Goal: Contribute content: Add original content to the website for others to see

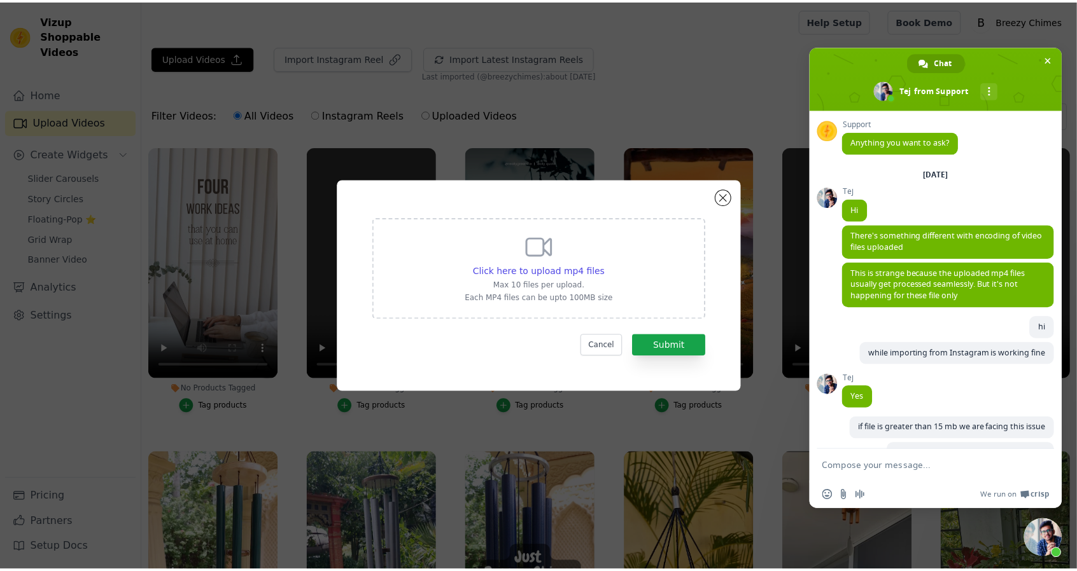
scroll to position [4081, 0]
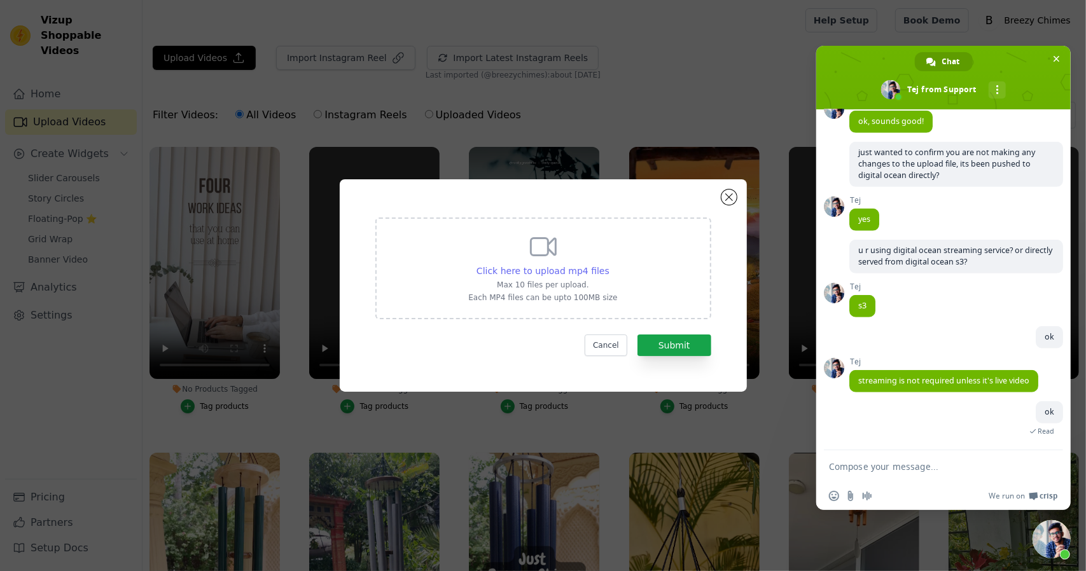
click at [546, 276] on span "Click here to upload mp4 files" at bounding box center [543, 271] width 133 height 10
click at [609, 265] on input "Click here to upload mp4 files Max 10 files per upload. Each MP4 files can be u…" at bounding box center [609, 264] width 1 height 1
type input "C:\fakepath\20250727_111109_new - COMPRESS.mp4"
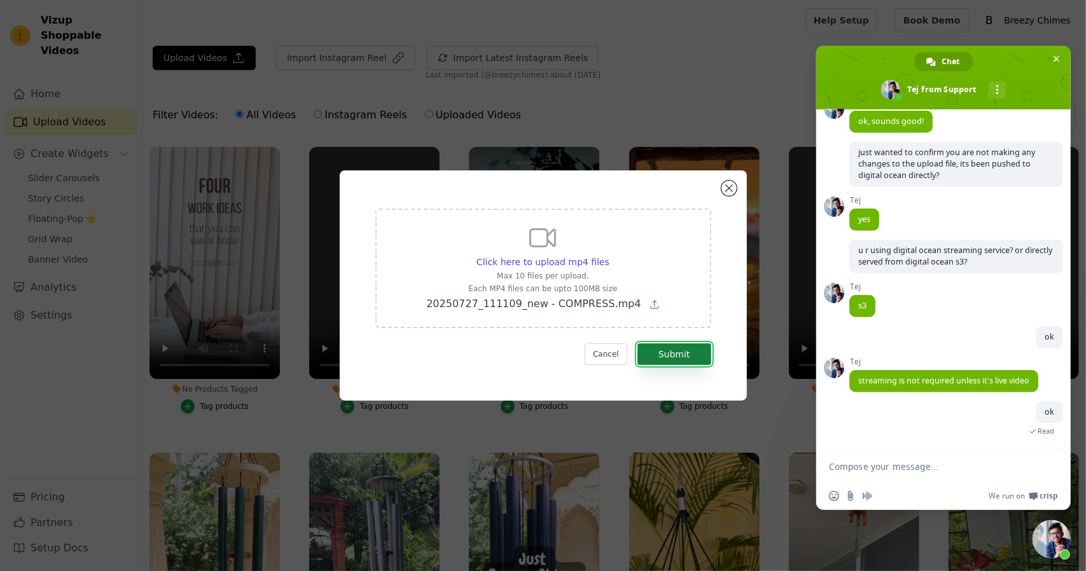
click at [672, 361] on button "Submit" at bounding box center [675, 355] width 74 height 22
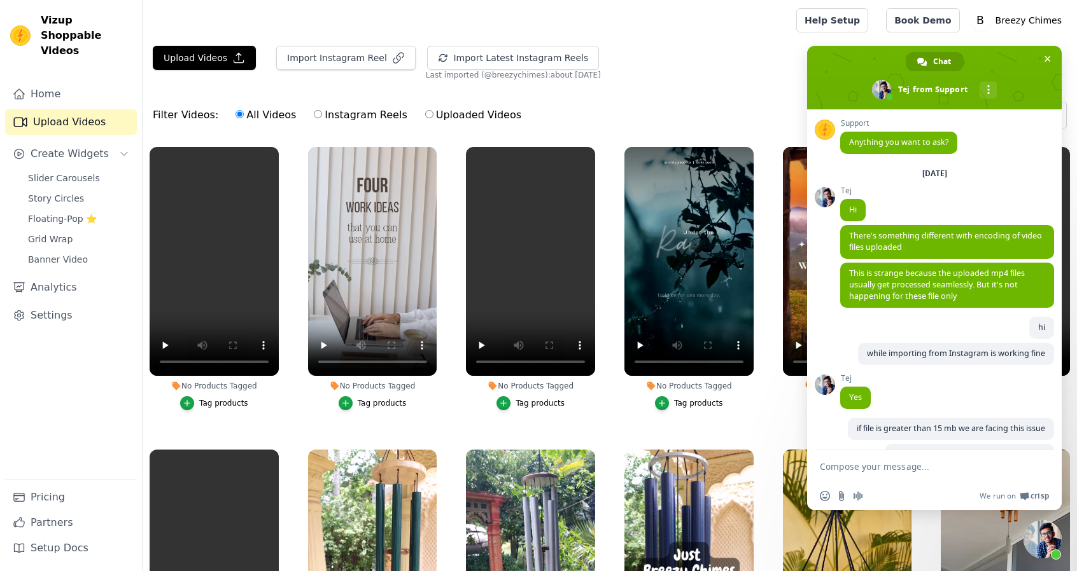
scroll to position [4058, 0]
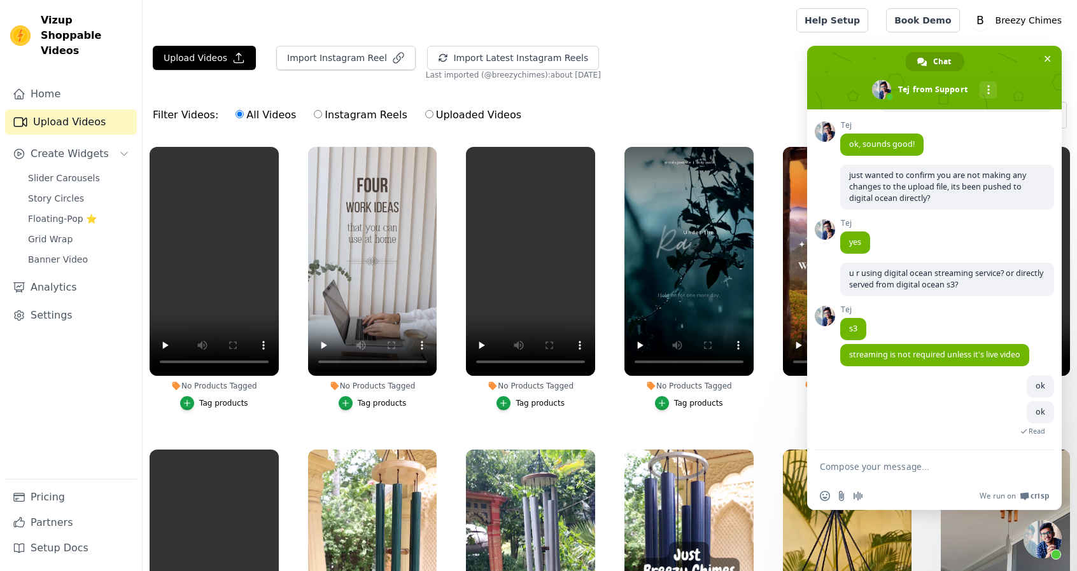
click at [681, 423] on ul "No Products Tagged Tag products No Products Tagged Tag products No Products Tag…" at bounding box center [610, 405] width 934 height 531
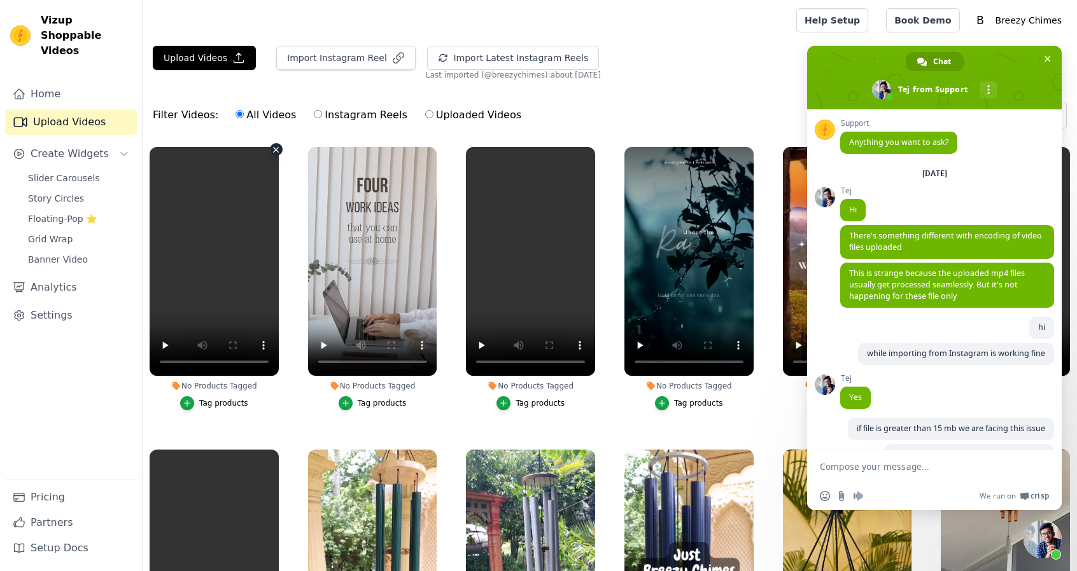
scroll to position [4058, 0]
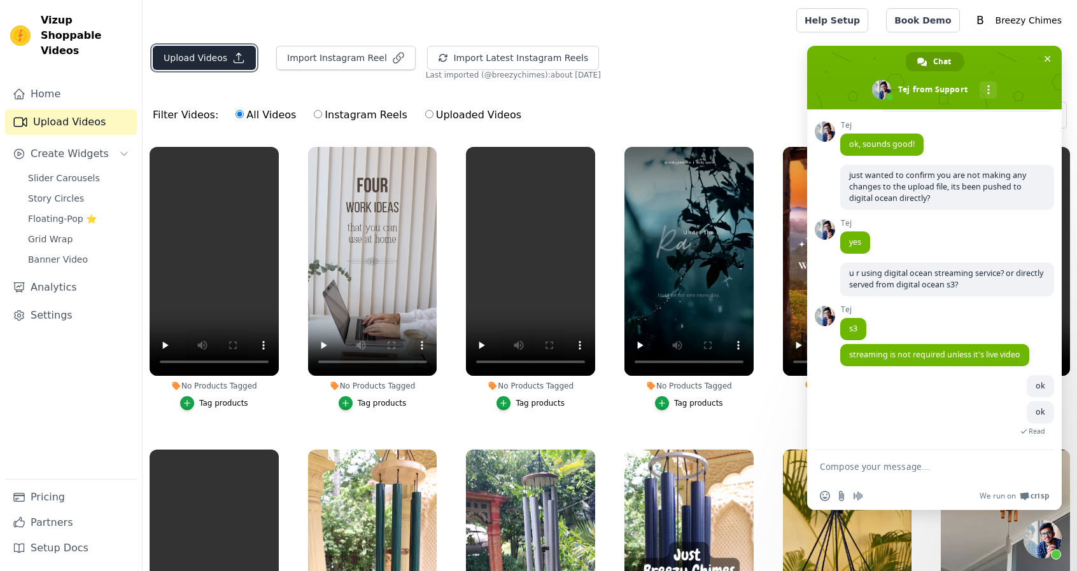
click at [202, 62] on button "Upload Videos" at bounding box center [204, 58] width 103 height 24
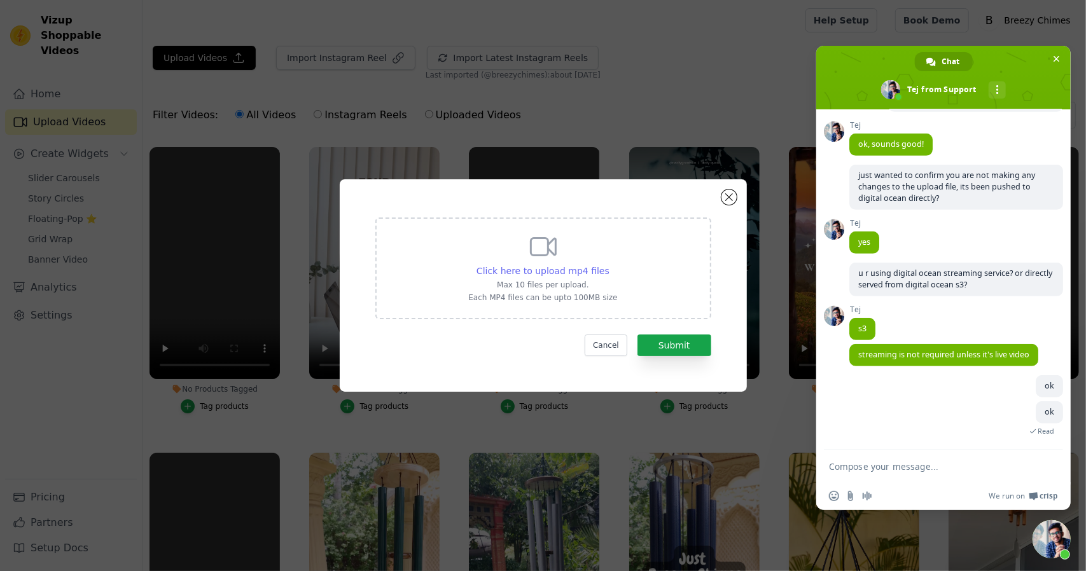
click at [564, 270] on span "Click here to upload mp4 files" at bounding box center [543, 271] width 133 height 10
click at [609, 265] on input "Click here to upload mp4 files Max 10 files per upload. Each MP4 files can be u…" at bounding box center [609, 264] width 1 height 1
type input "C:\fakepath\20250727_111109_new - COMPRESS1.mp4"
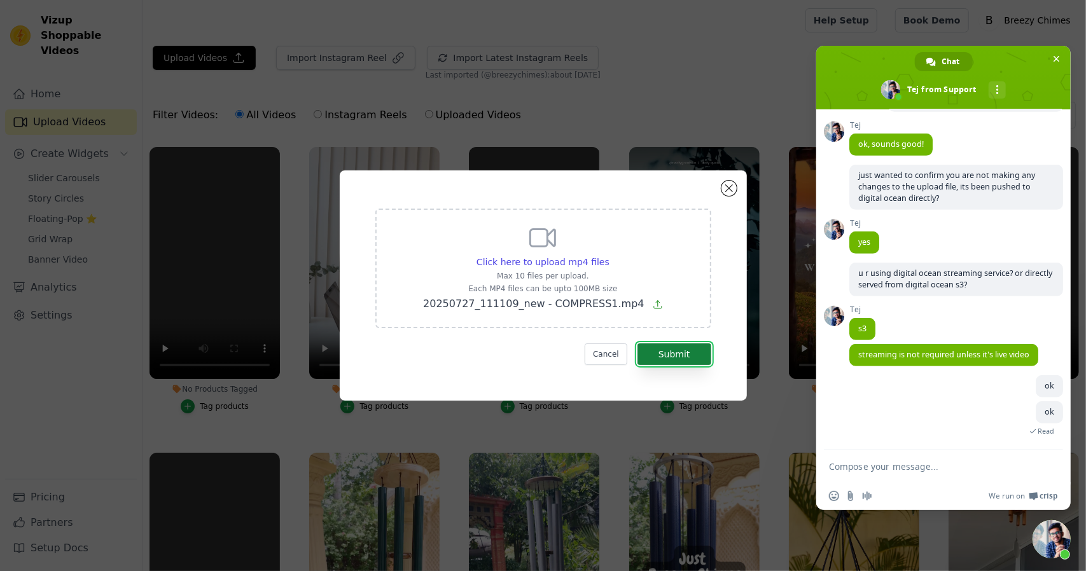
click at [694, 358] on button "Submit" at bounding box center [675, 355] width 74 height 22
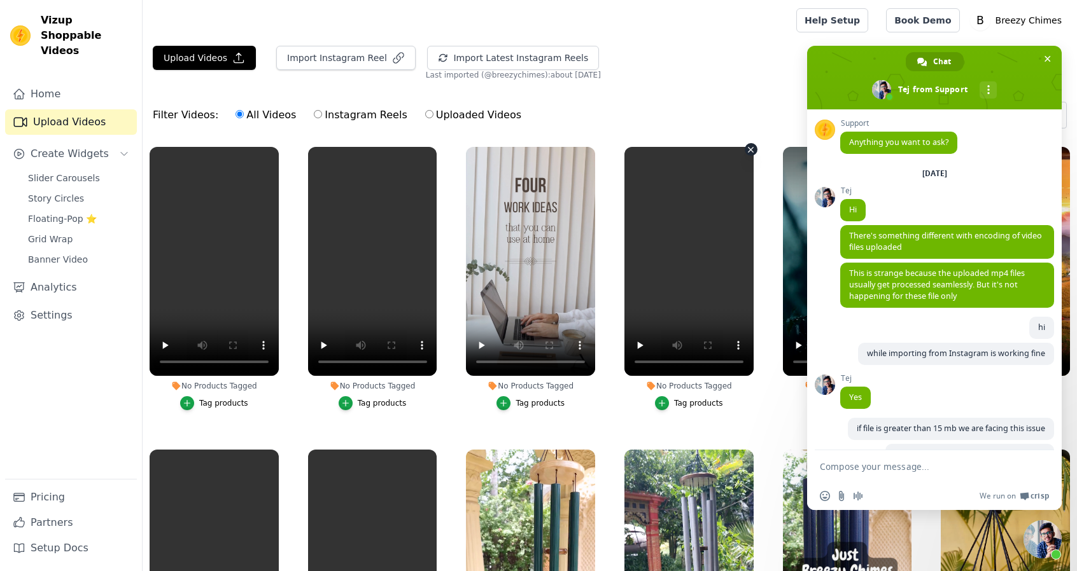
scroll to position [4058, 0]
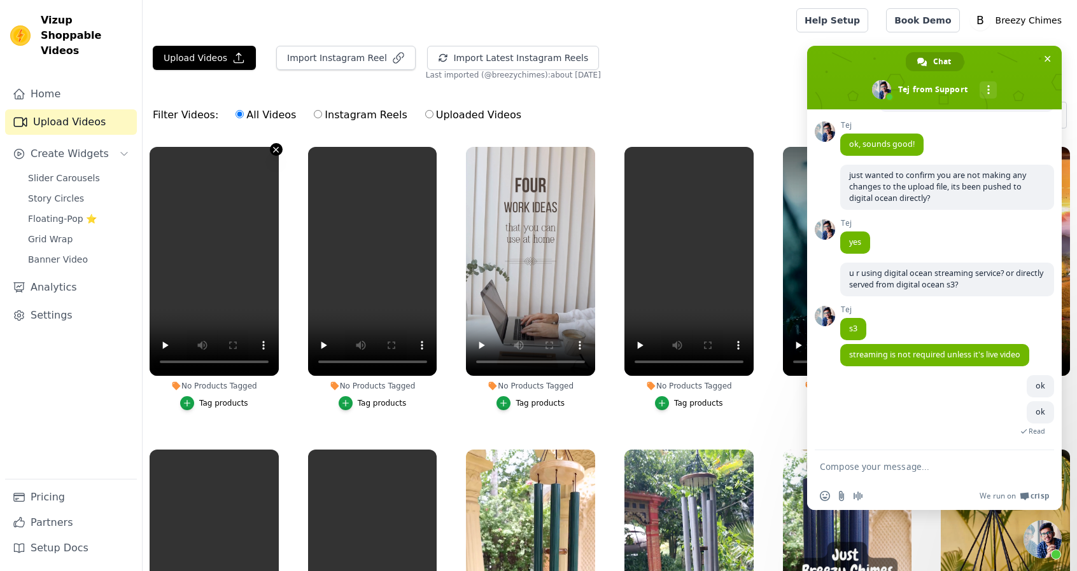
click at [274, 147] on icon "button" at bounding box center [276, 149] width 5 height 5
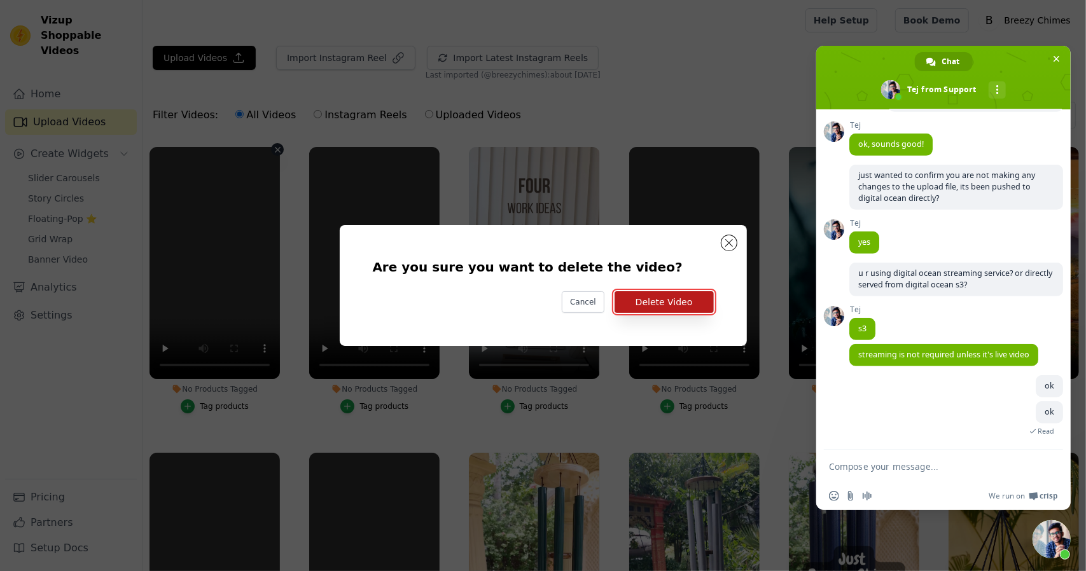
click at [659, 305] on button "Delete Video" at bounding box center [664, 302] width 99 height 22
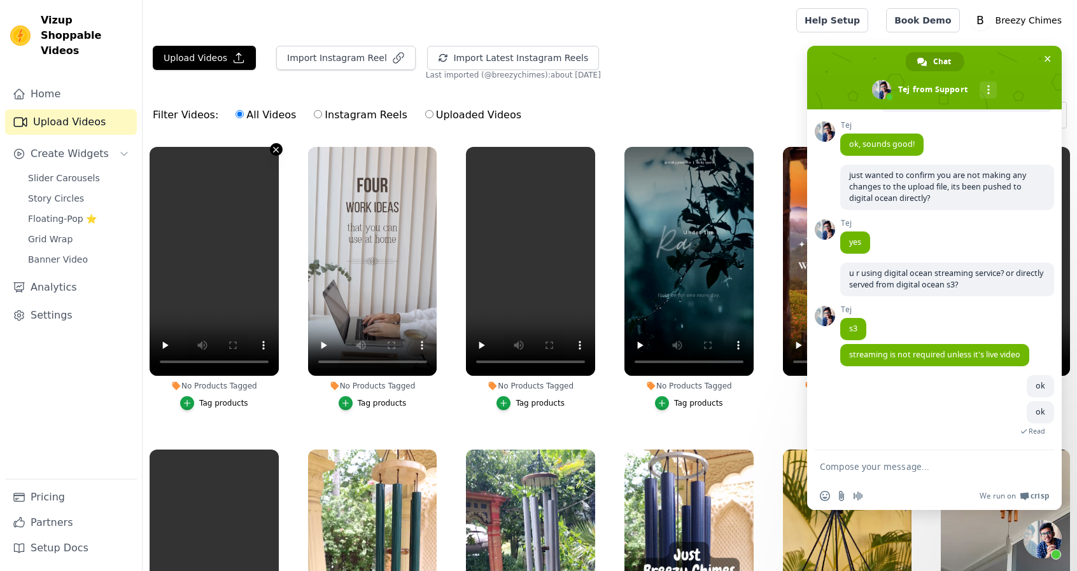
click at [277, 150] on icon "button" at bounding box center [276, 150] width 10 height 10
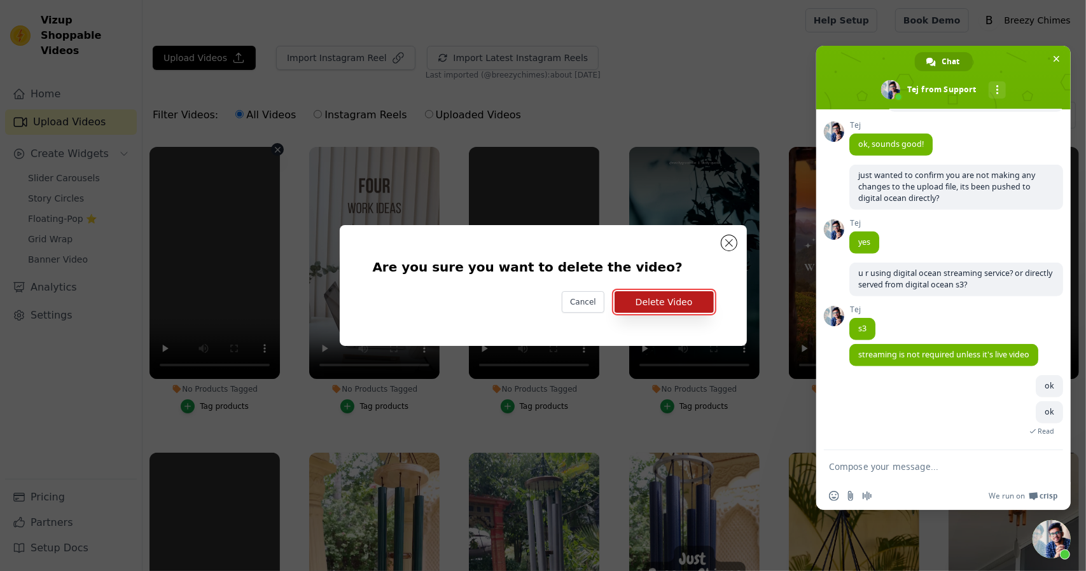
click at [663, 297] on button "Delete Video" at bounding box center [664, 302] width 99 height 22
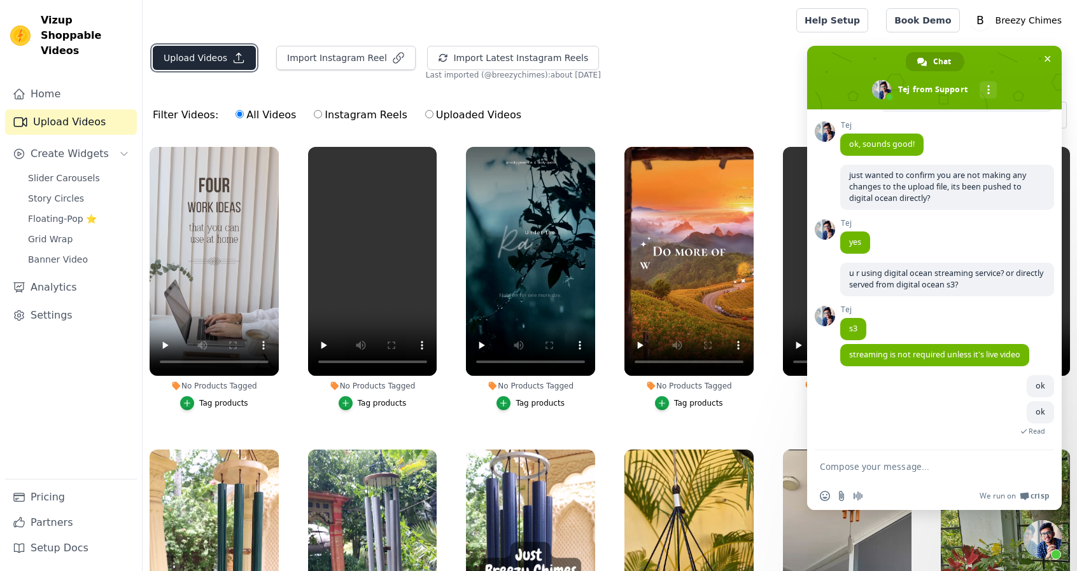
click at [213, 67] on button "Upload Videos" at bounding box center [204, 58] width 103 height 24
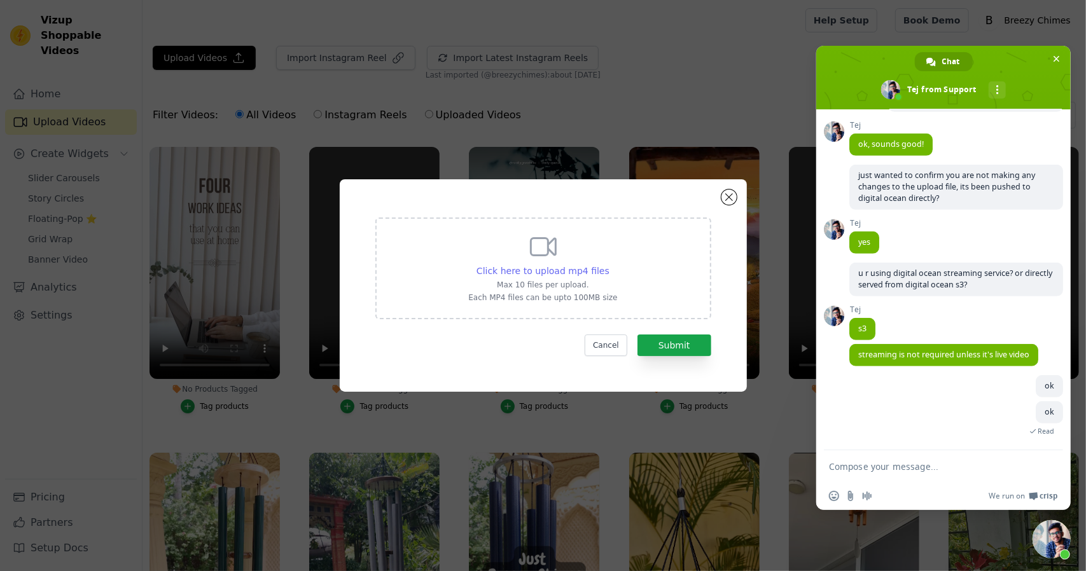
click at [554, 272] on span "Click here to upload mp4 files" at bounding box center [543, 271] width 133 height 10
click at [609, 265] on input "Click here to upload mp4 files Max 10 files per upload. Each MP4 files can be u…" at bounding box center [609, 264] width 1 height 1
type input "C:\fakepath\20250727 111109 New-1.mp4"
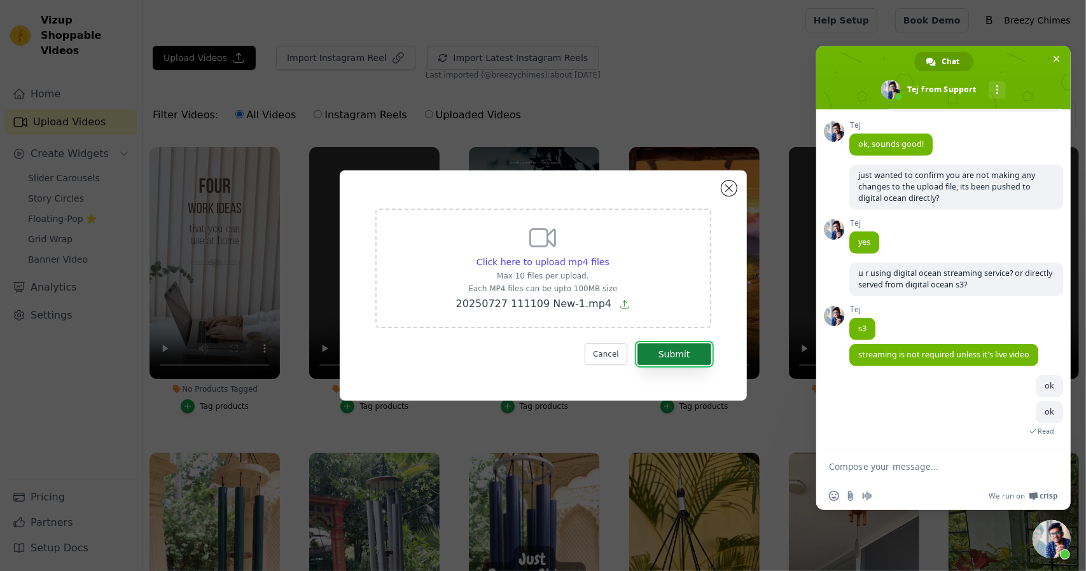
click at [676, 349] on button "Submit" at bounding box center [675, 355] width 74 height 22
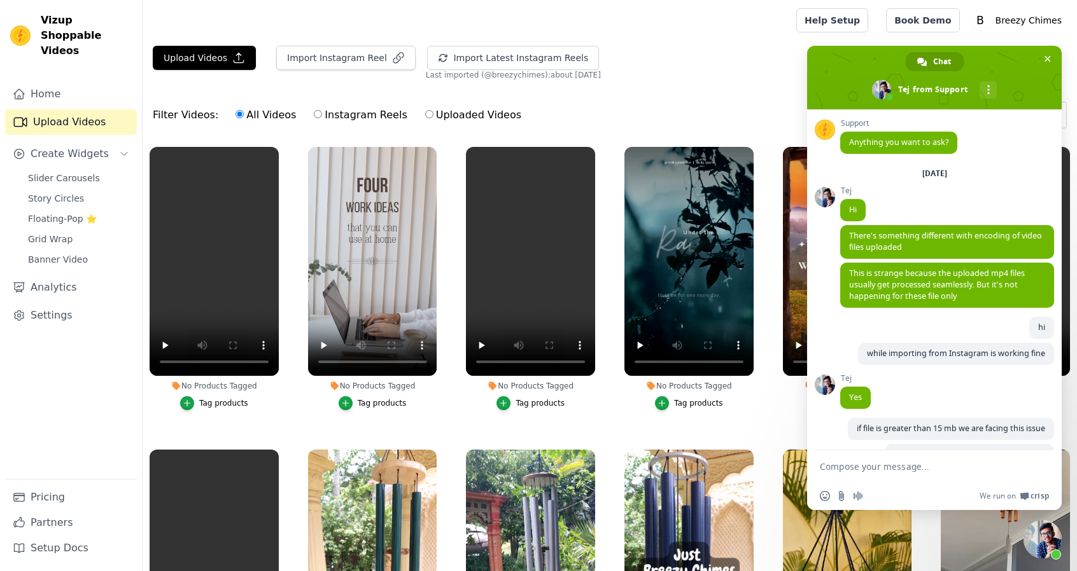
scroll to position [4058, 0]
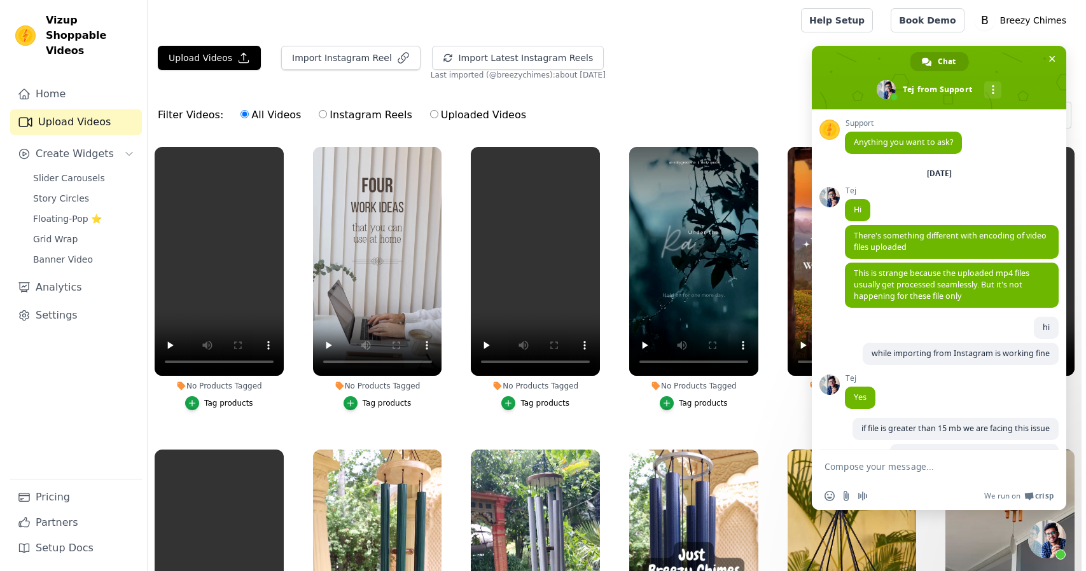
scroll to position [4058, 0]
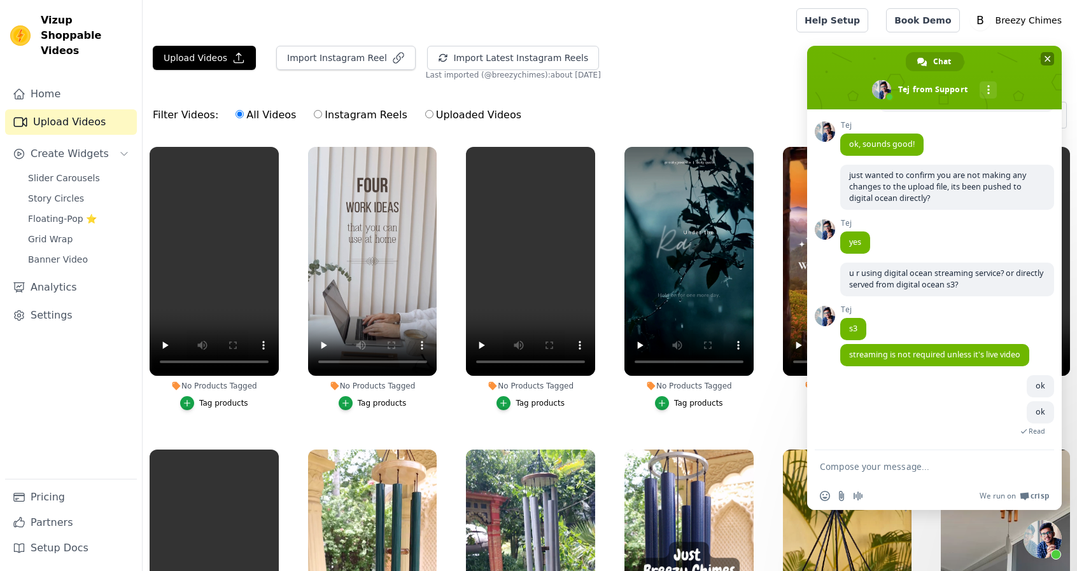
click at [1044, 60] on span "Close chat" at bounding box center [1047, 59] width 6 height 6
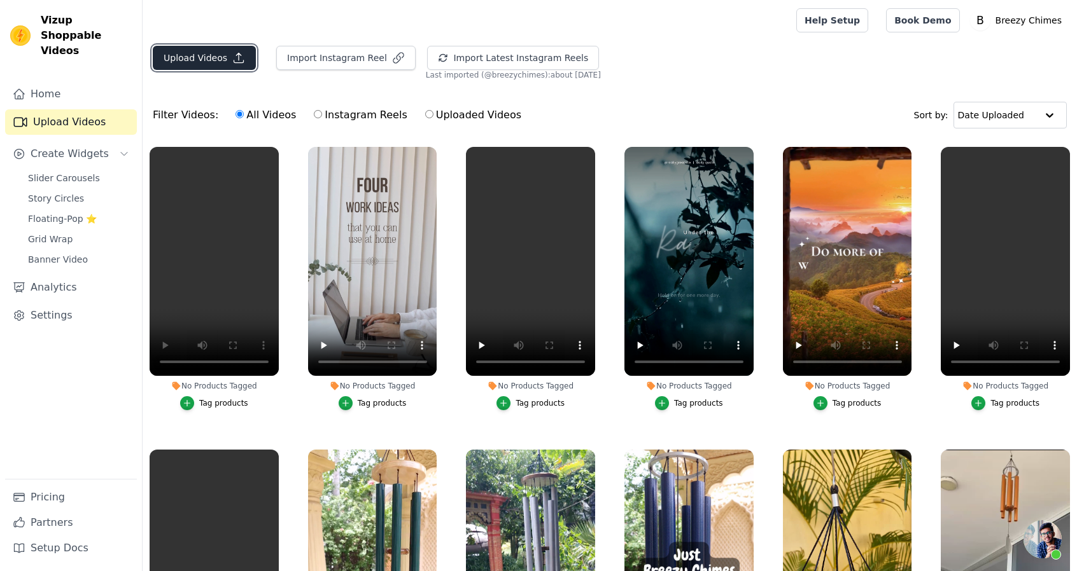
click at [203, 66] on button "Upload Videos" at bounding box center [204, 58] width 103 height 24
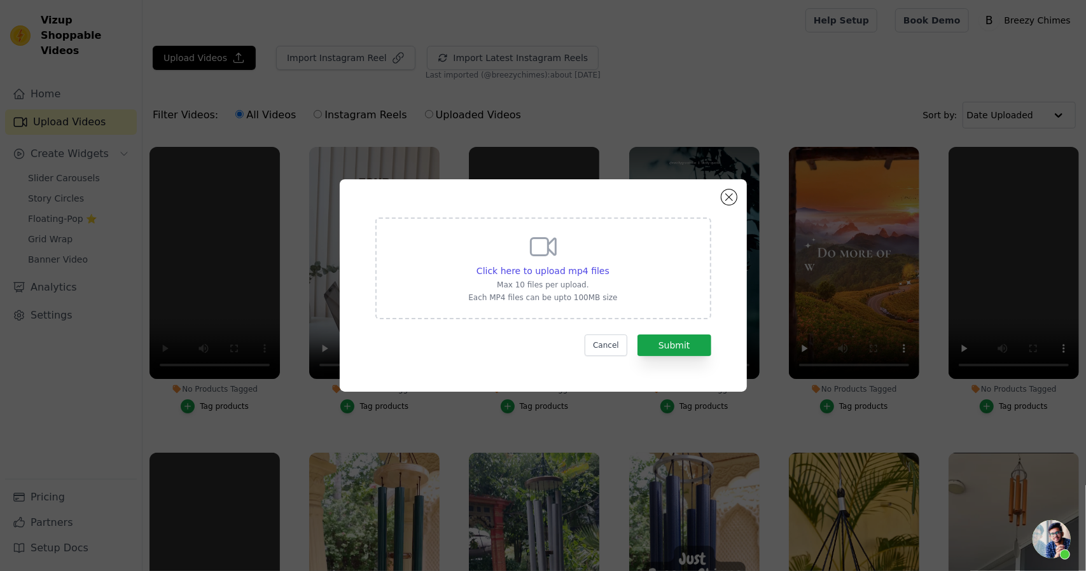
click at [587, 264] on div "Click here to upload mp4 files Max 10 files per upload. Each MP4 files can be u…" at bounding box center [542, 267] width 149 height 71
click at [609, 264] on input "Click here to upload mp4 files Max 10 files per upload. Each MP4 files can be u…" at bounding box center [609, 264] width 1 height 1
type input "C:\fakepath\109-1-new.mp4"
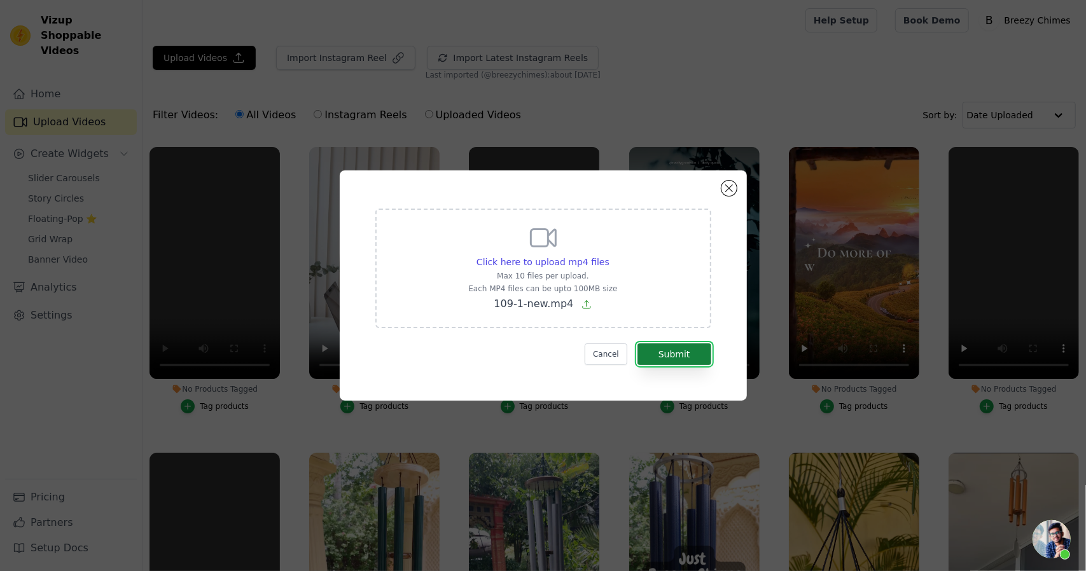
click at [682, 356] on button "Submit" at bounding box center [675, 355] width 74 height 22
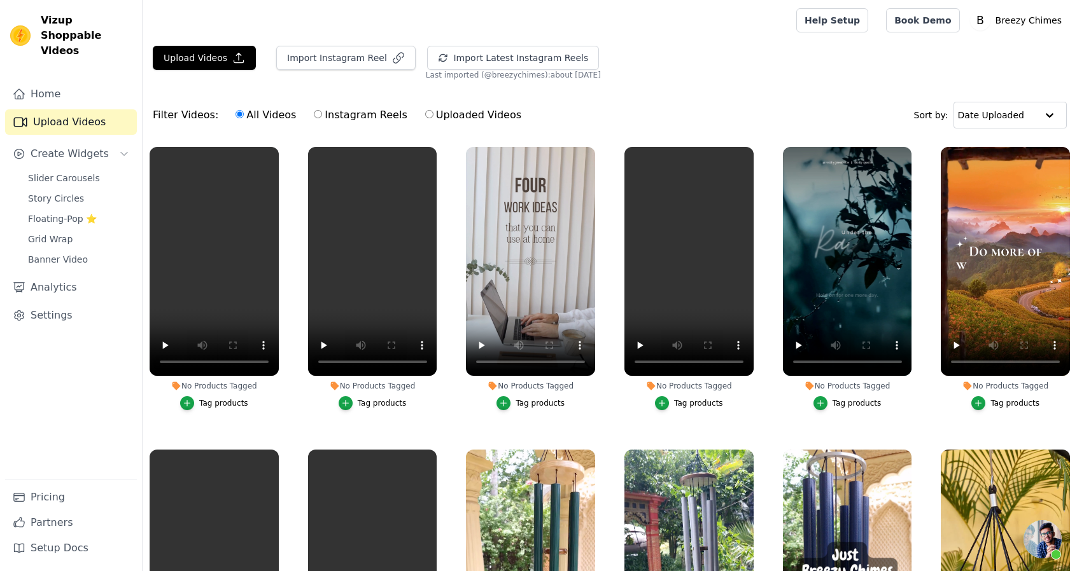
scroll to position [4058, 0]
click at [433, 147] on icon "button" at bounding box center [434, 149] width 5 height 5
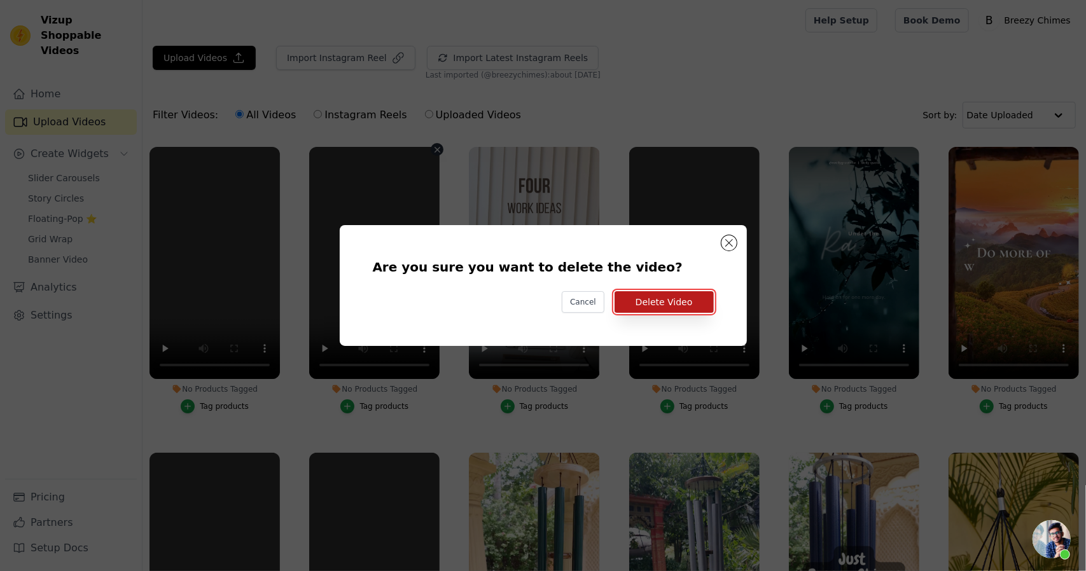
click at [651, 301] on button "Delete Video" at bounding box center [664, 302] width 99 height 22
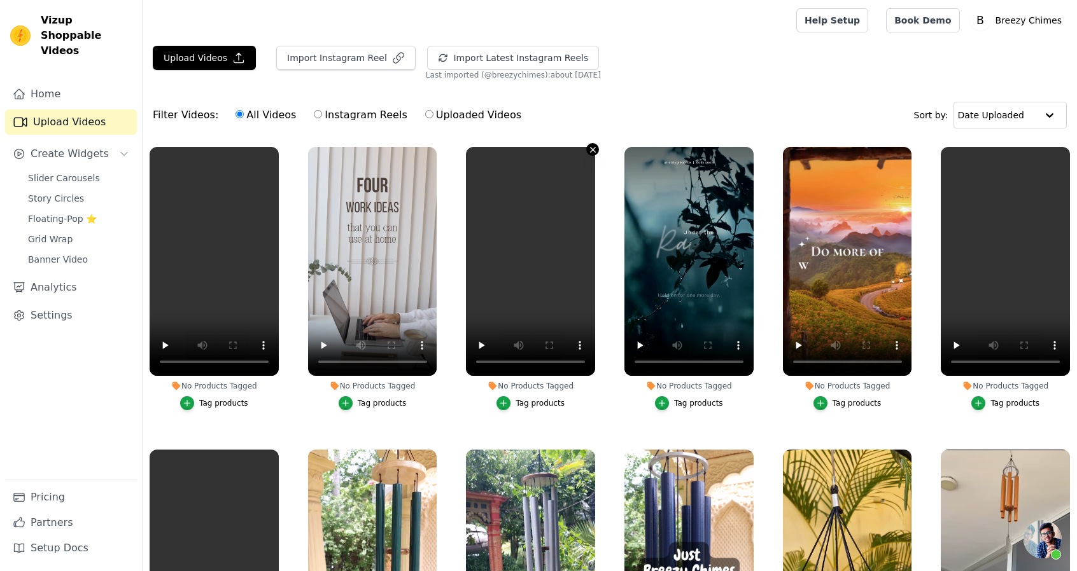
click at [590, 148] on icon "button" at bounding box center [592, 149] width 5 height 5
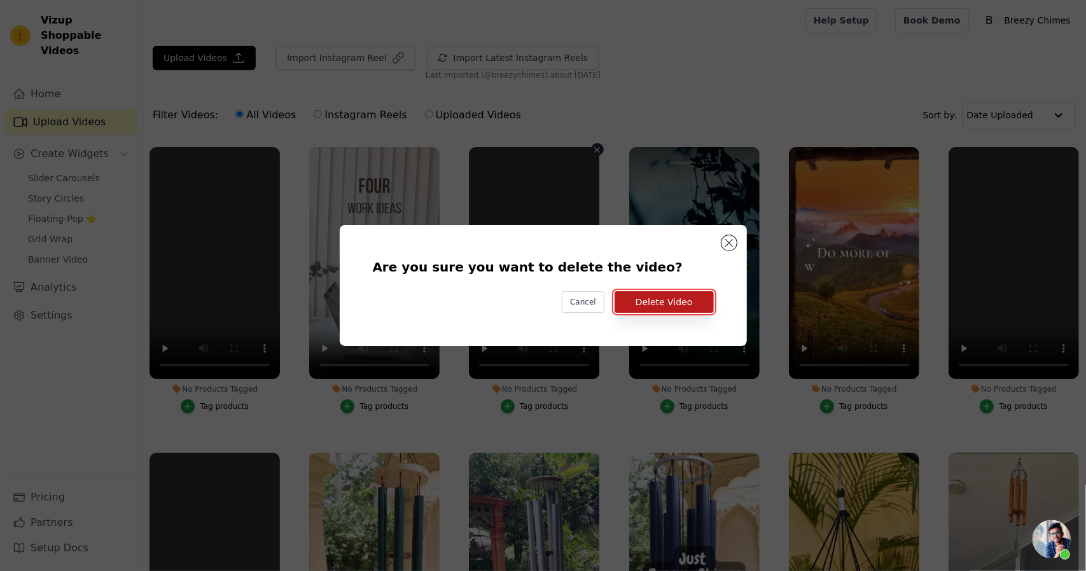
click at [692, 303] on button "Delete Video" at bounding box center [664, 302] width 99 height 22
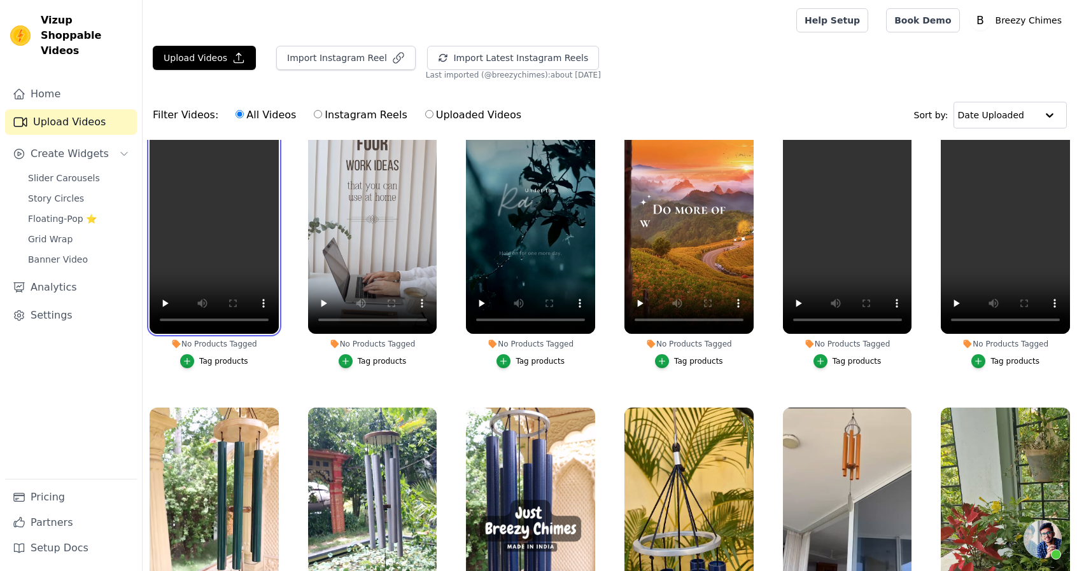
scroll to position [41, 0]
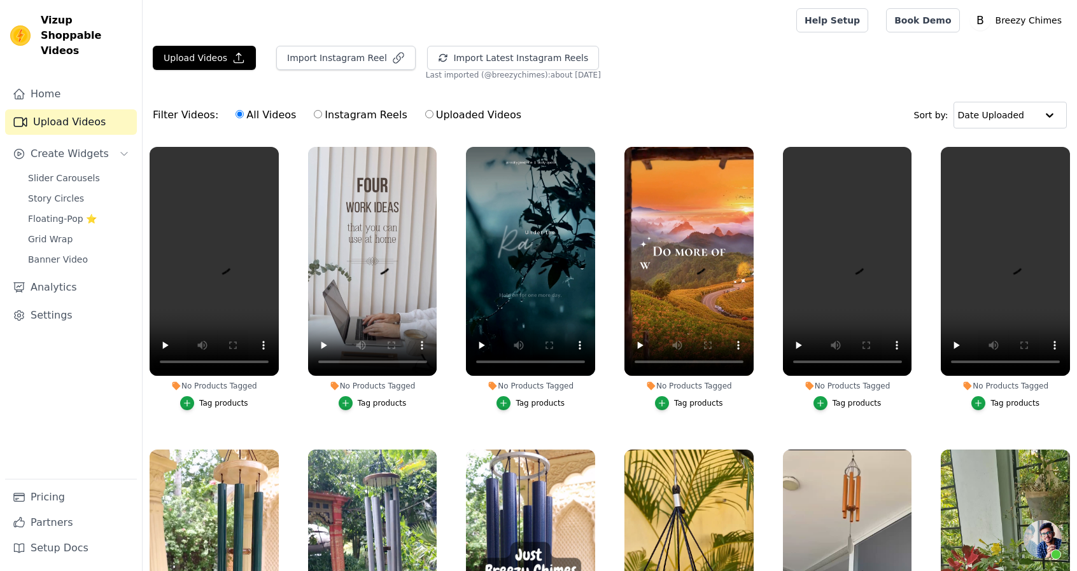
scroll to position [4058, 0]
click at [192, 64] on button "Upload Videos" at bounding box center [204, 58] width 103 height 24
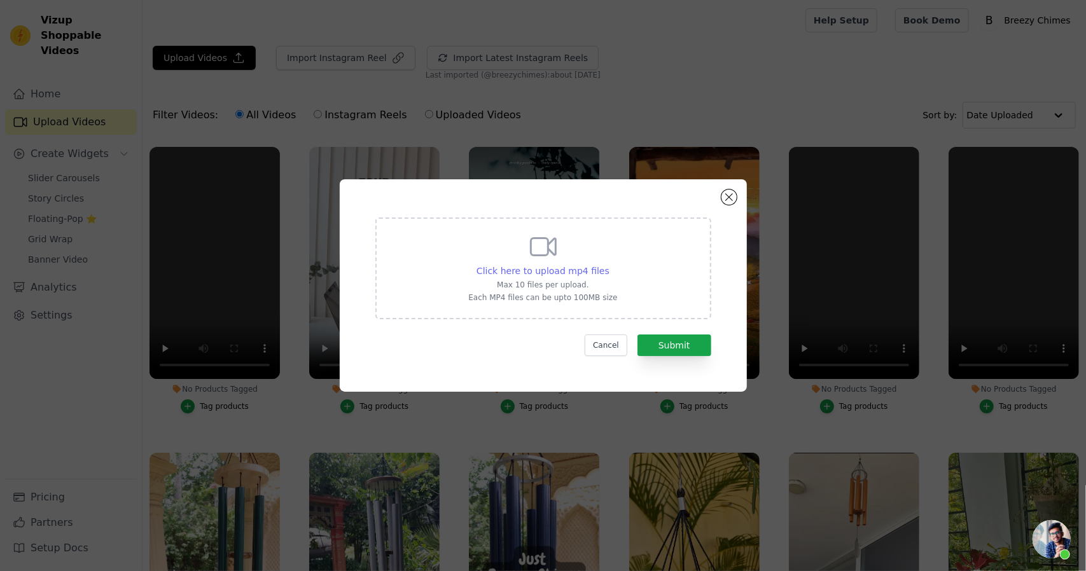
click at [526, 273] on span "Click here to upload mp4 files" at bounding box center [543, 271] width 133 height 10
click at [609, 265] on input "Click here to upload mp4 files Max 10 files per upload. Each MP4 files can be u…" at bounding box center [609, 264] width 1 height 1
type input "C:\fakepath\109-1-new.mp4"
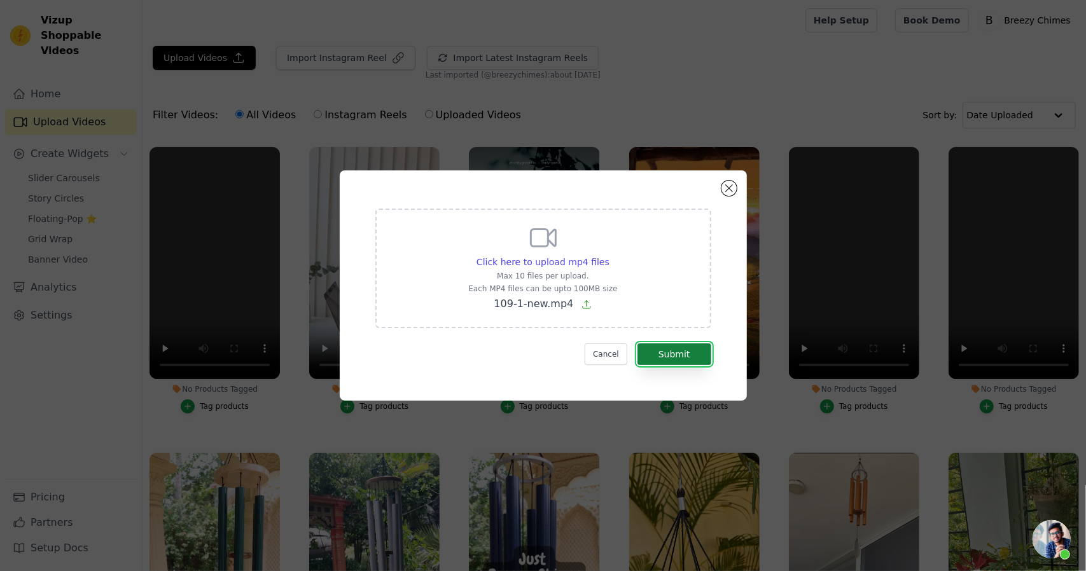
click at [671, 350] on button "Submit" at bounding box center [675, 355] width 74 height 22
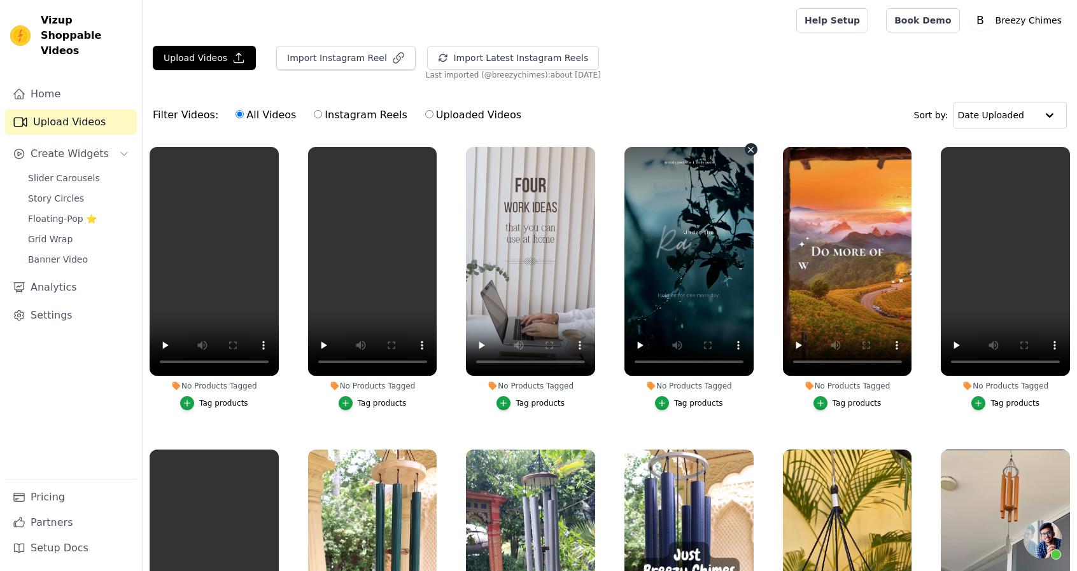
scroll to position [4058, 0]
